Goal: Information Seeking & Learning: Learn about a topic

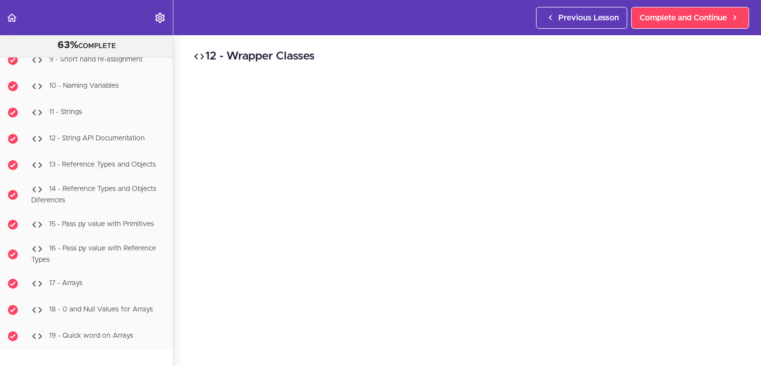
scroll to position [1139, 0]
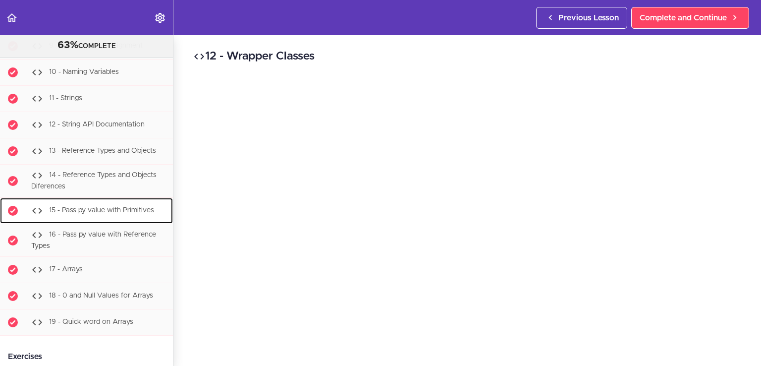
click at [101, 213] on span "15 - Pass py value with Primitives" at bounding box center [101, 210] width 105 height 7
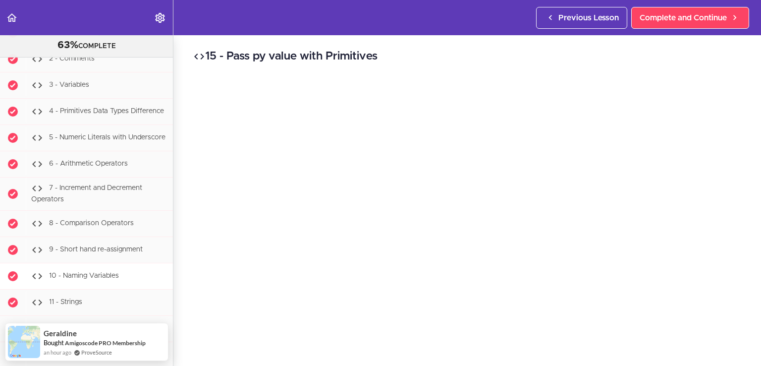
scroll to position [933, 0]
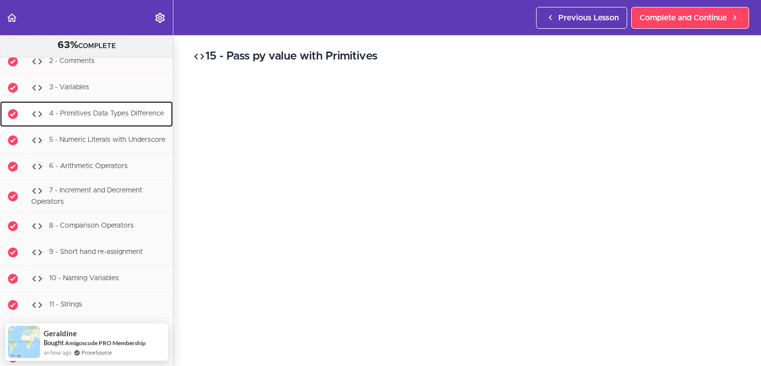
click at [90, 110] on div "4 - Primitives Data Types Difference" at bounding box center [99, 114] width 147 height 22
click at [123, 123] on div "4 - Primitives Data Types Difference" at bounding box center [99, 114] width 147 height 22
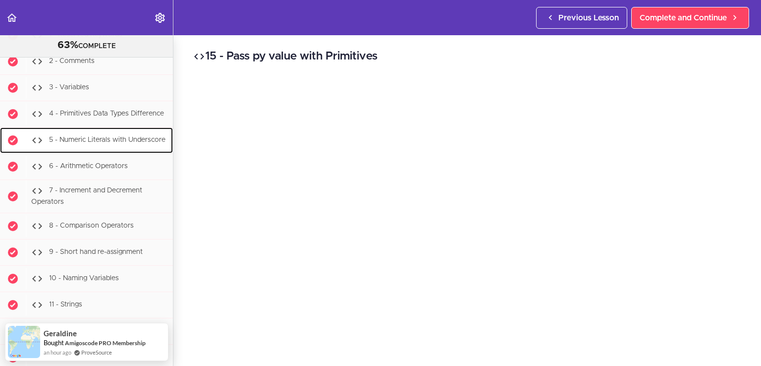
click at [57, 151] on div "5 - Numeric Literals with Underscore" at bounding box center [99, 140] width 147 height 22
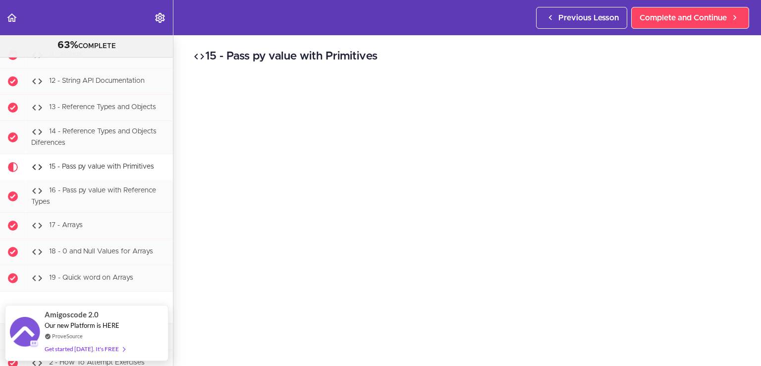
scroll to position [1181, 0]
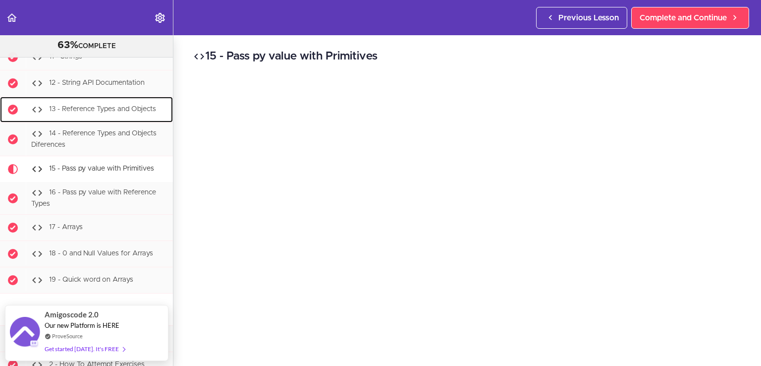
click at [109, 112] on span "13 - Reference Types and Objects" at bounding box center [102, 108] width 107 height 7
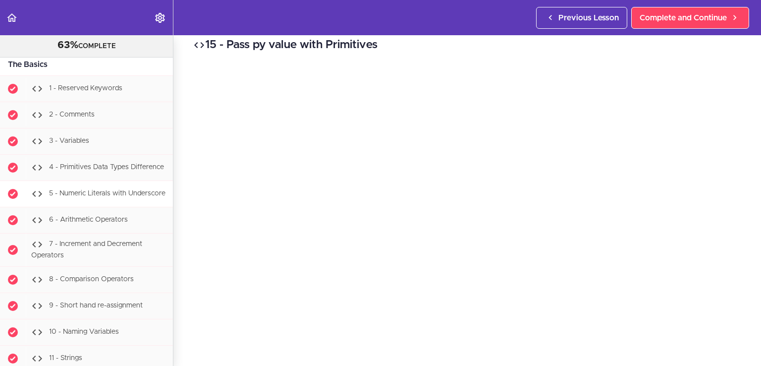
scroll to position [884, 0]
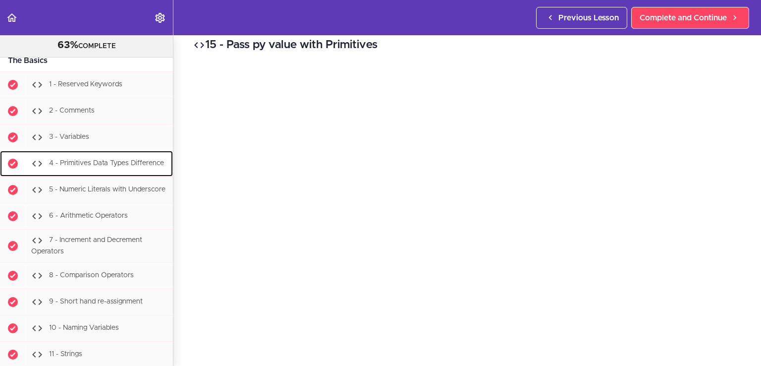
click at [88, 169] on div "4 - Primitives Data Types Difference" at bounding box center [99, 164] width 147 height 22
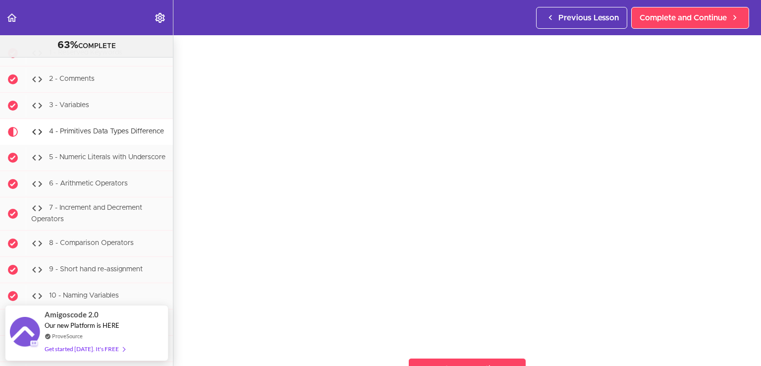
scroll to position [50, 0]
